Goal: Find specific page/section: Find specific page/section

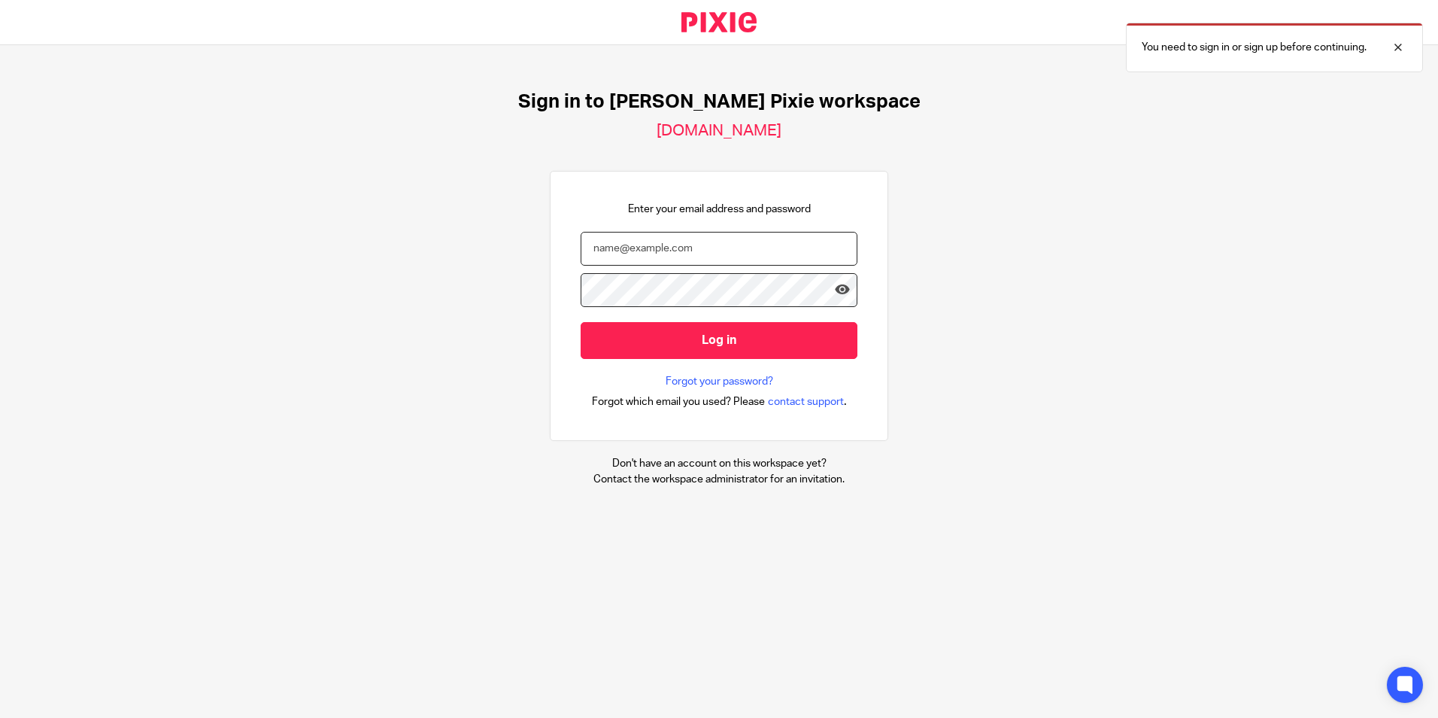
click at [679, 243] on input "email" at bounding box center [719, 249] width 277 height 34
click at [642, 256] on input "email" at bounding box center [719, 249] width 277 height 34
type input "hscuse@menzies.co.uk"
click at [581, 322] on input "Log in" at bounding box center [719, 340] width 277 height 37
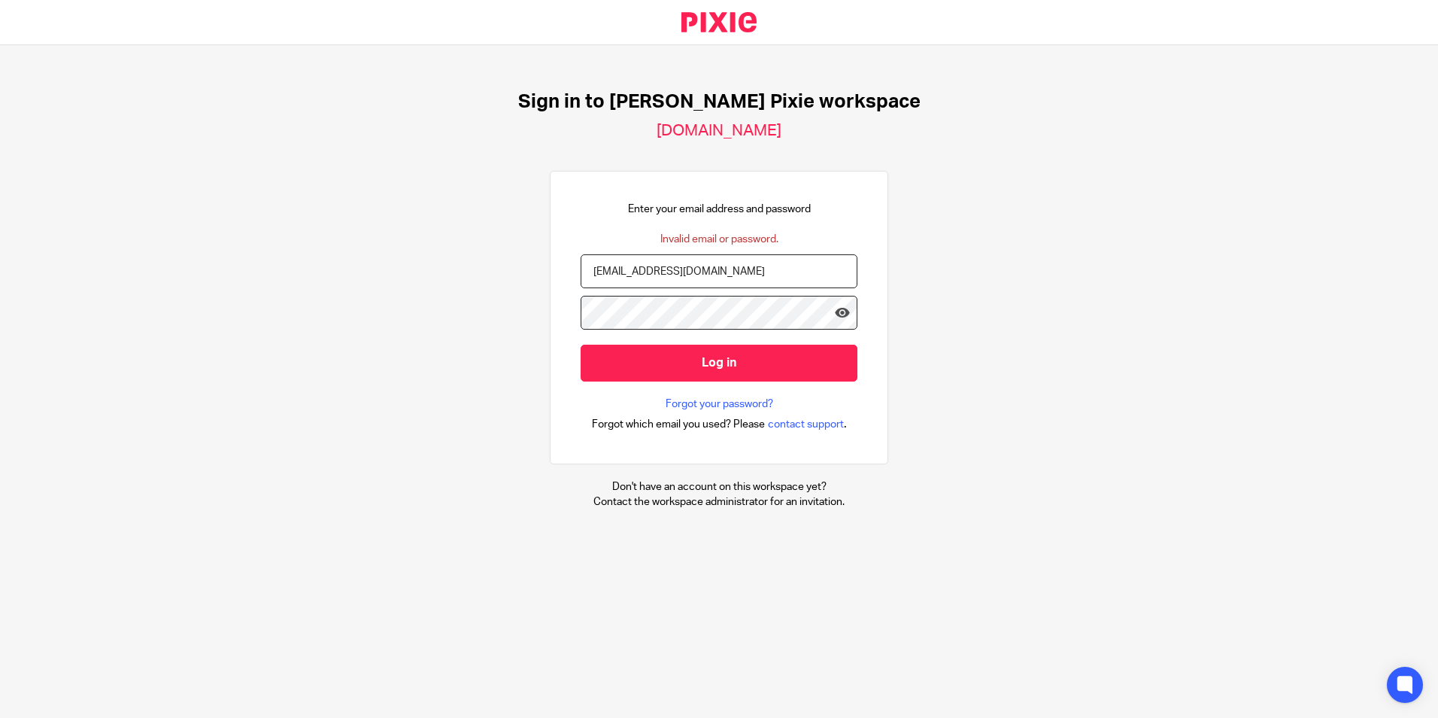
click at [581, 344] on input "Log in" at bounding box center [719, 362] width 277 height 37
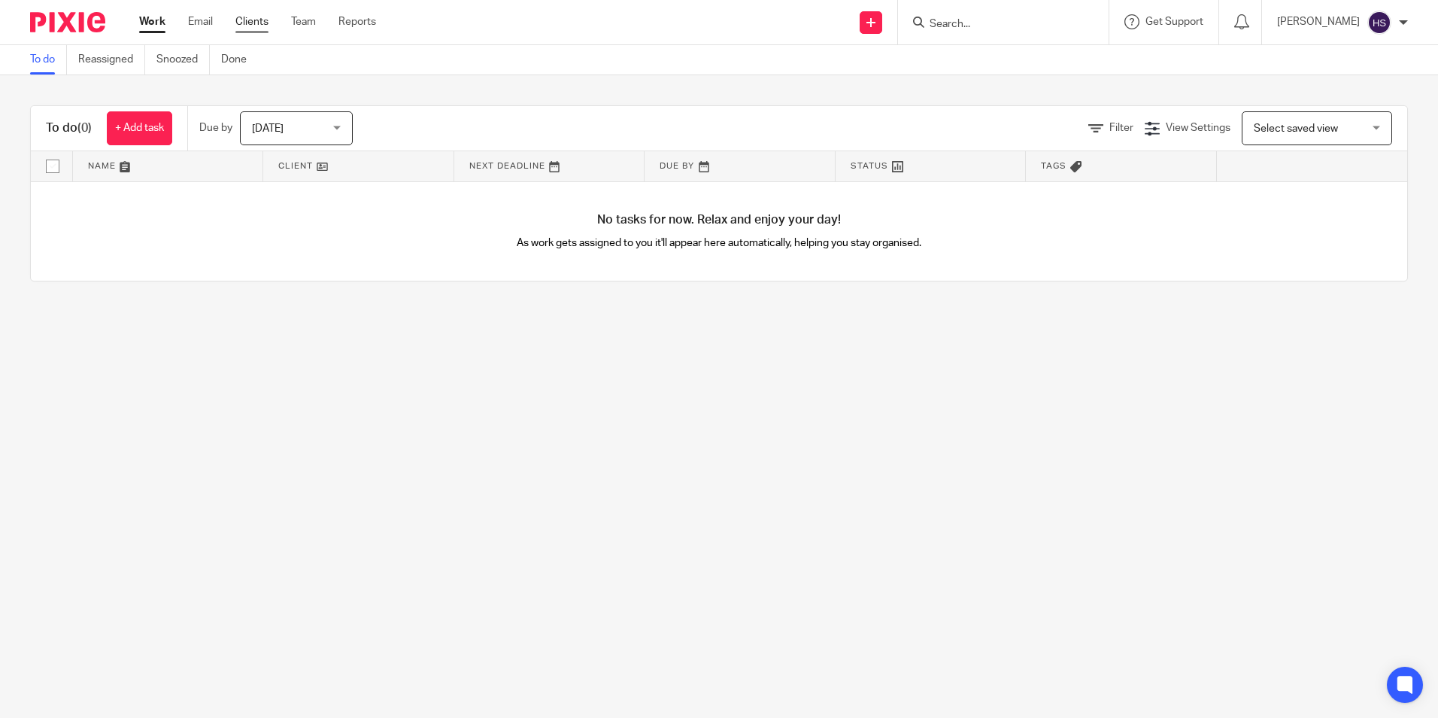
click at [248, 26] on link "Clients" at bounding box center [251, 21] width 33 height 15
click at [256, 12] on div "Work Email Clients Team Reports Work Email Clients Team Reports Settings" at bounding box center [261, 22] width 275 height 44
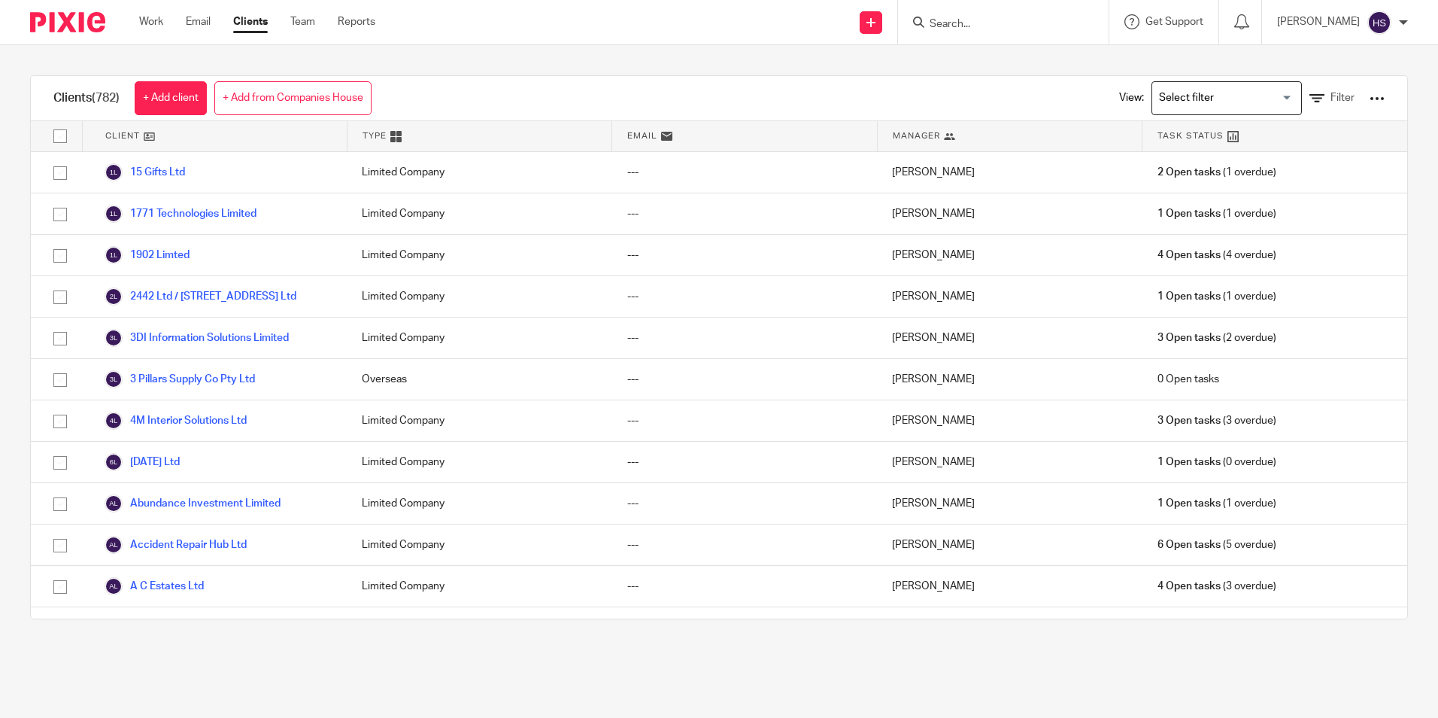
click at [1167, 93] on input "Search for option" at bounding box center [1223, 98] width 139 height 26
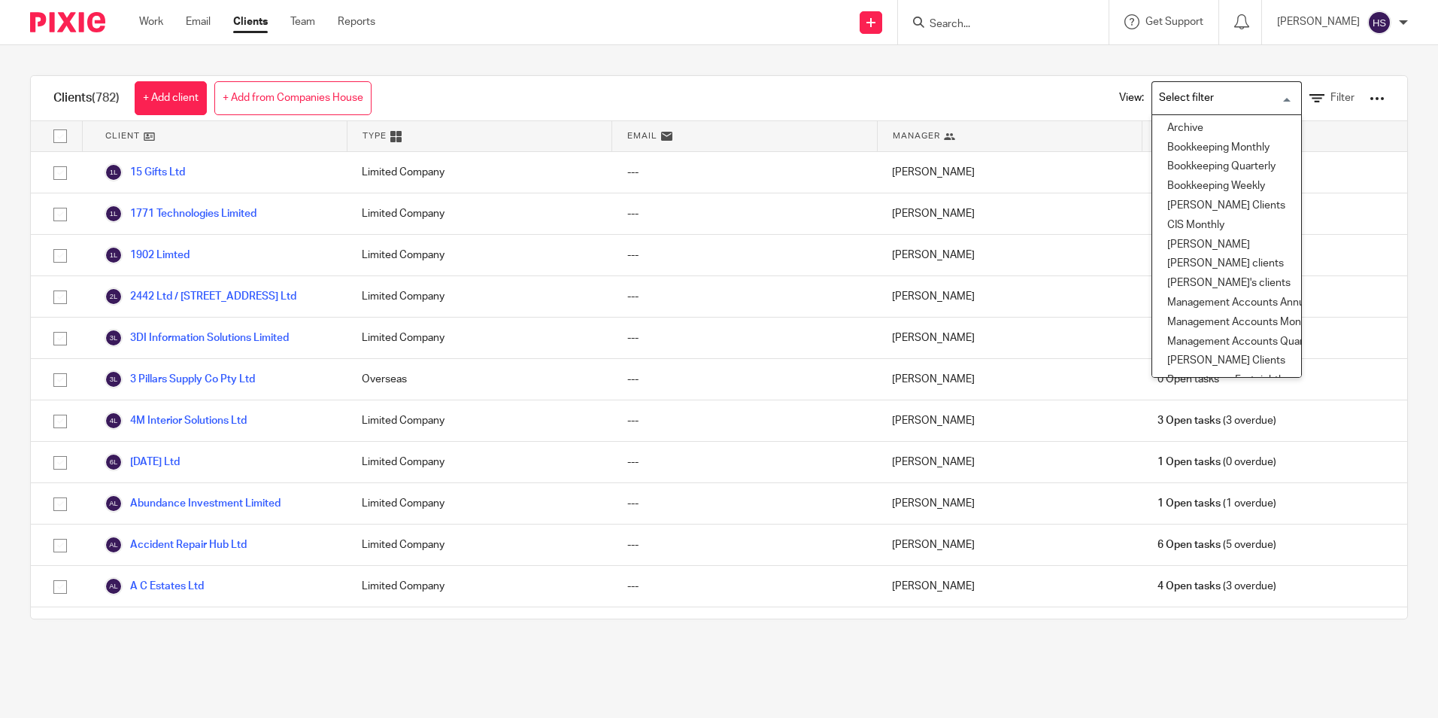
click at [1167, 93] on input "Search for option" at bounding box center [1223, 98] width 139 height 26
click at [1018, 17] on form at bounding box center [1008, 22] width 160 height 19
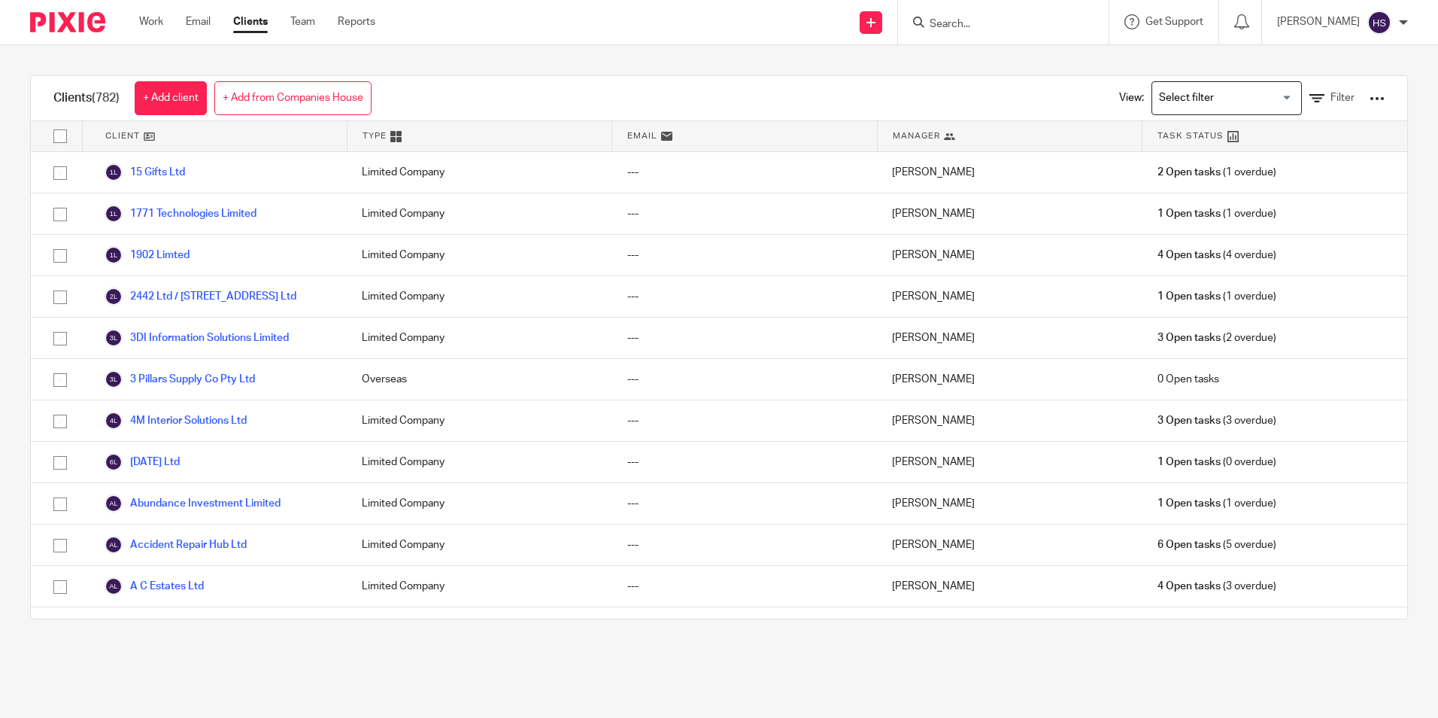
click at [994, 30] on input "Search" at bounding box center [995, 25] width 135 height 14
click at [979, 21] on input "Search" at bounding box center [995, 25] width 135 height 14
type input "S"
click at [961, 86] on div "Clients (782) + Add client + Add from Companies House View: Loading... Filter" at bounding box center [719, 98] width 1376 height 45
click at [1036, 23] on input "Search" at bounding box center [995, 25] width 135 height 14
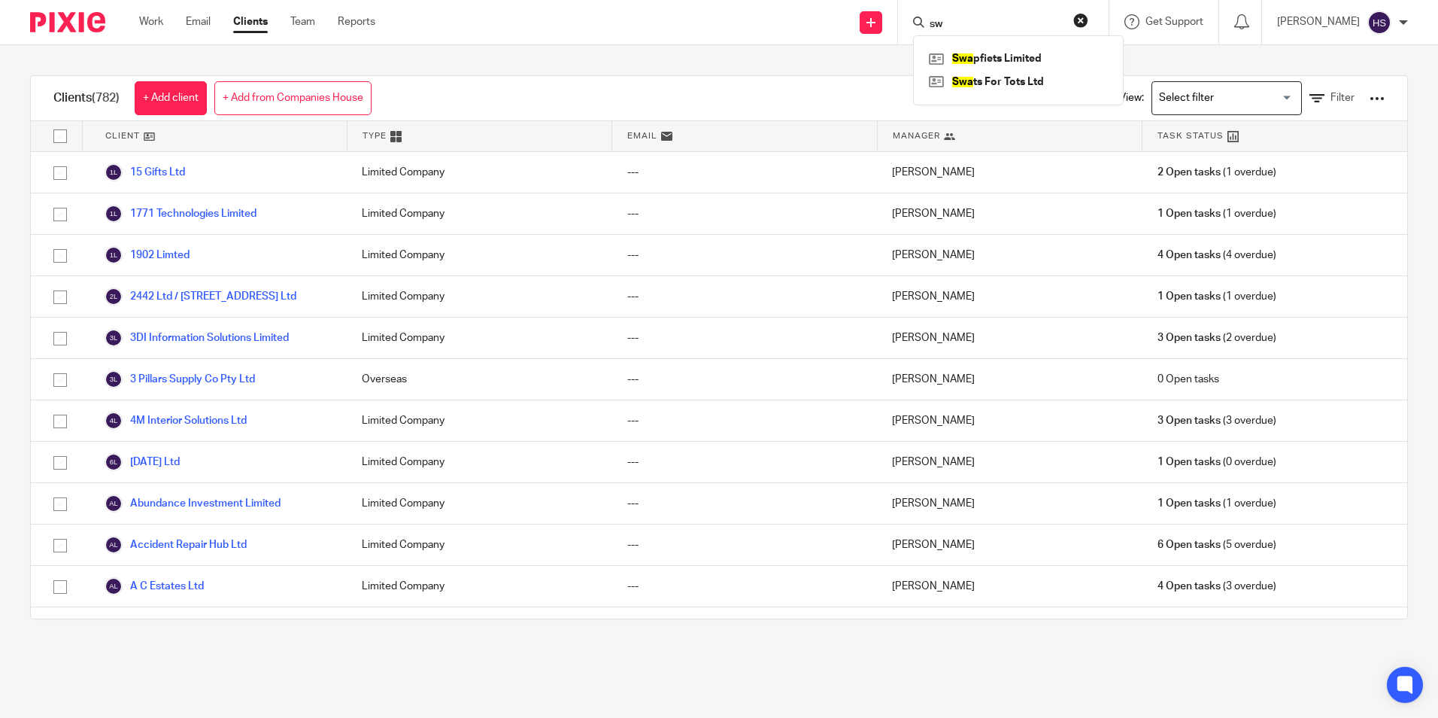
type input "s"
click at [1005, 13] on form at bounding box center [1008, 22] width 160 height 19
click at [1011, 25] on input "Search" at bounding box center [995, 25] width 135 height 14
paste input "[PERSON_NAME]"
drag, startPoint x: 971, startPoint y: 23, endPoint x: 927, endPoint y: 23, distance: 44.4
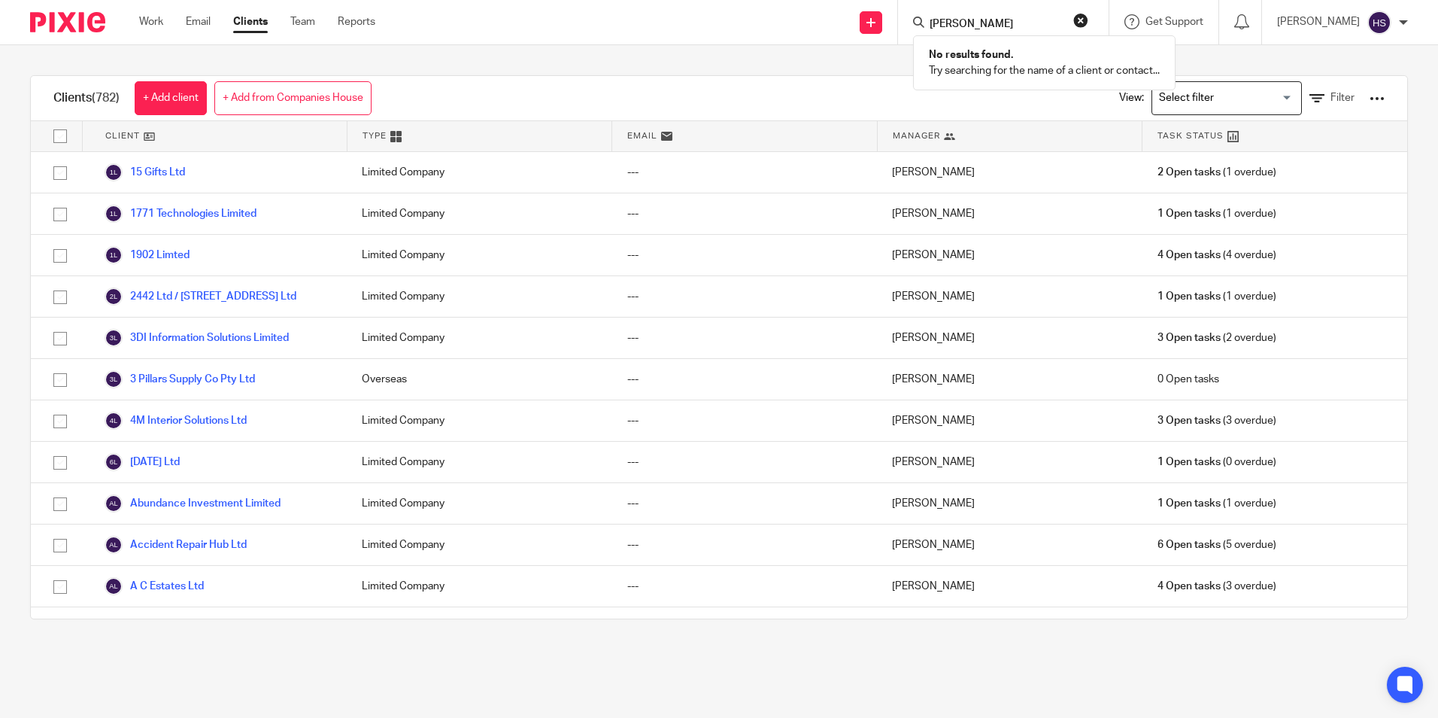
click at [927, 23] on div "[PERSON_NAME]" at bounding box center [1000, 22] width 175 height 19
type input "[PERSON_NAME]"
click at [1020, 32] on div "[PERSON_NAME] No results found. Try searching for the name of a client or conta…" at bounding box center [1003, 22] width 211 height 44
click at [1023, 21] on input "[PERSON_NAME]" at bounding box center [995, 25] width 135 height 14
click button "submit" at bounding box center [0, 0] width 0 height 0
